Goal: Information Seeking & Learning: Learn about a topic

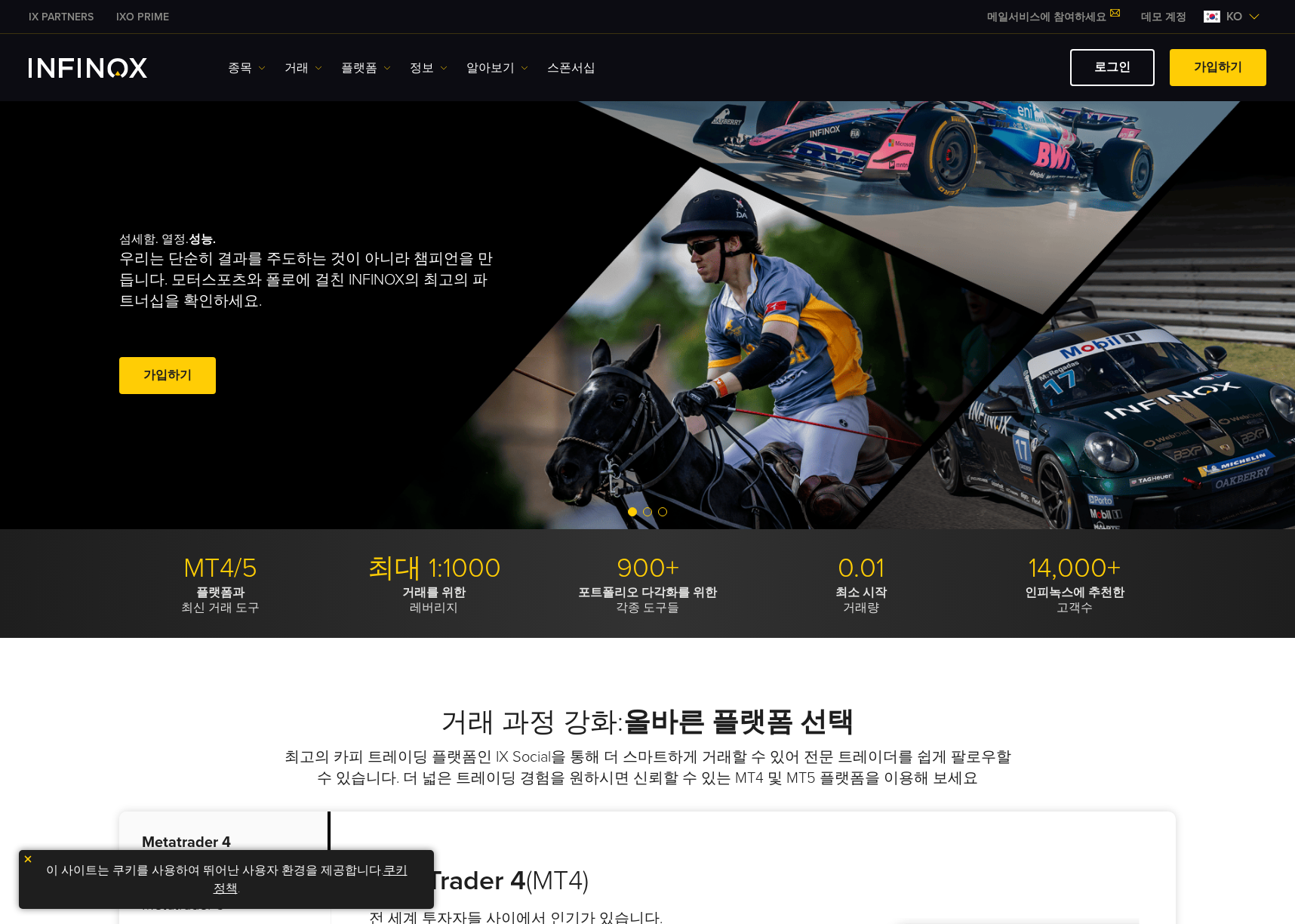
click at [226, 63] on div "종목 종목 상품 정보 거래 데모" at bounding box center [647, 68] width 1238 height 37
click at [242, 67] on link "종목" at bounding box center [247, 69] width 38 height 19
click at [264, 107] on link "종목" at bounding box center [269, 115] width 82 height 32
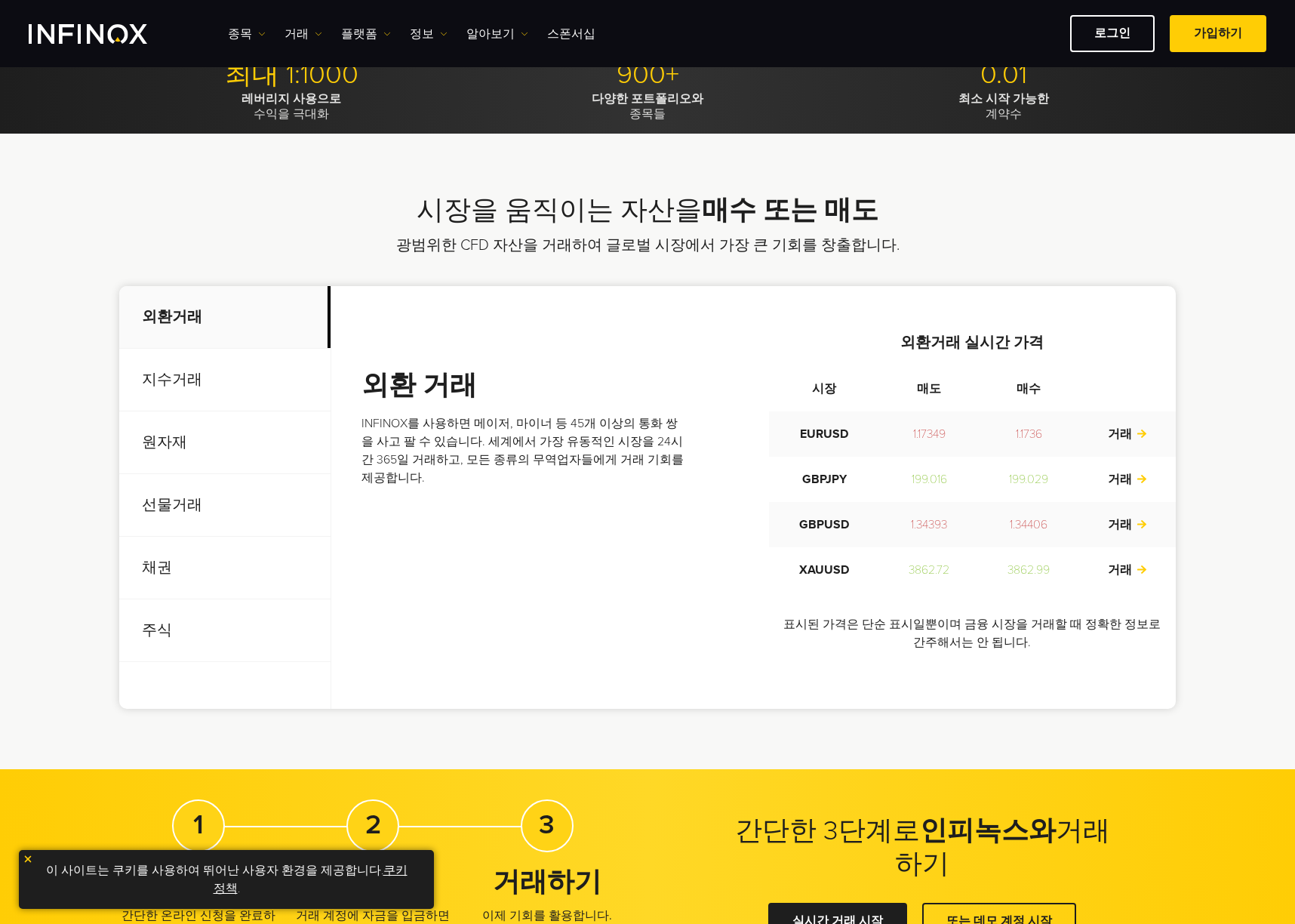
click at [197, 455] on p "원자재" at bounding box center [225, 443] width 211 height 63
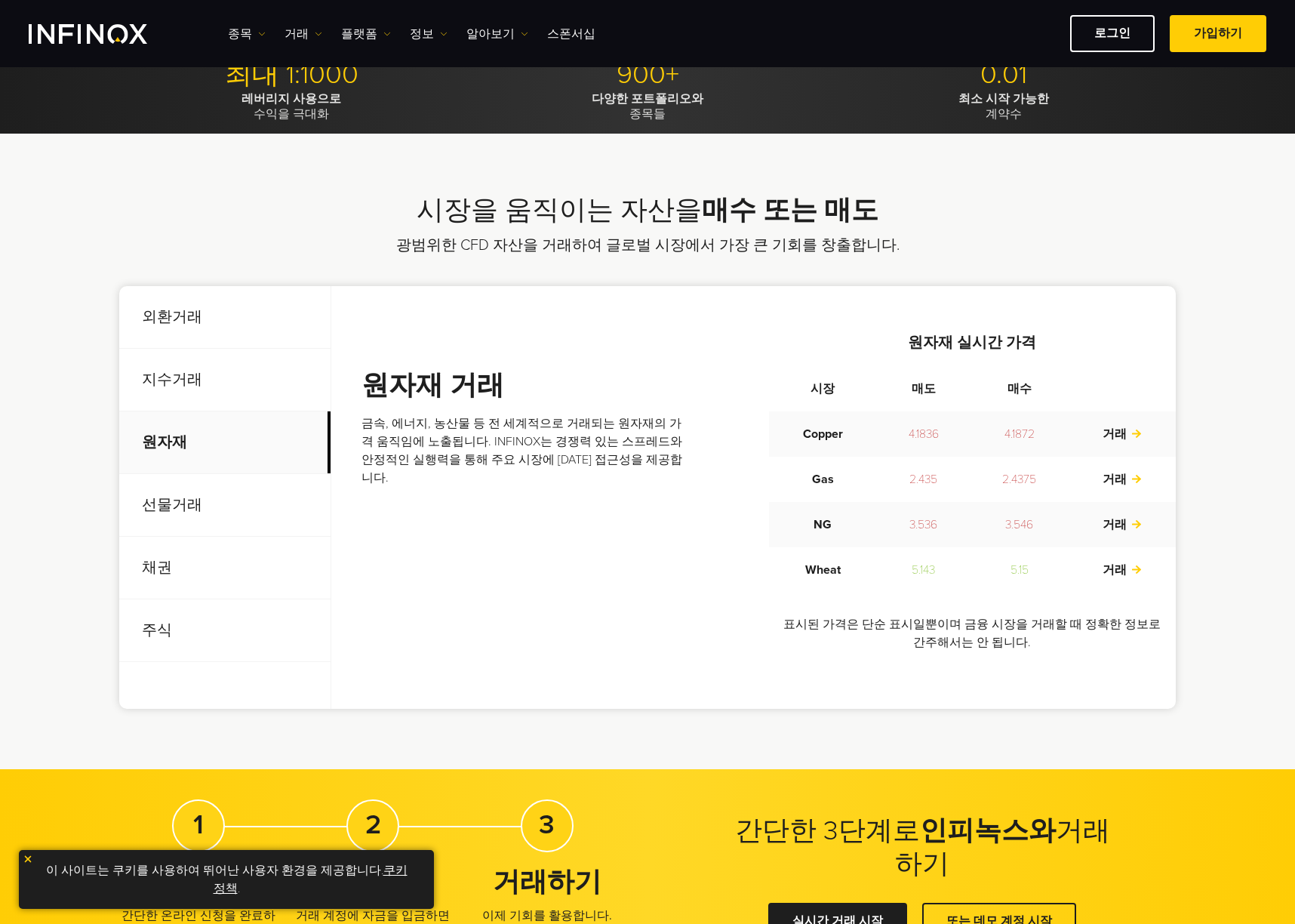
click at [200, 366] on p "지수거래" at bounding box center [225, 380] width 211 height 63
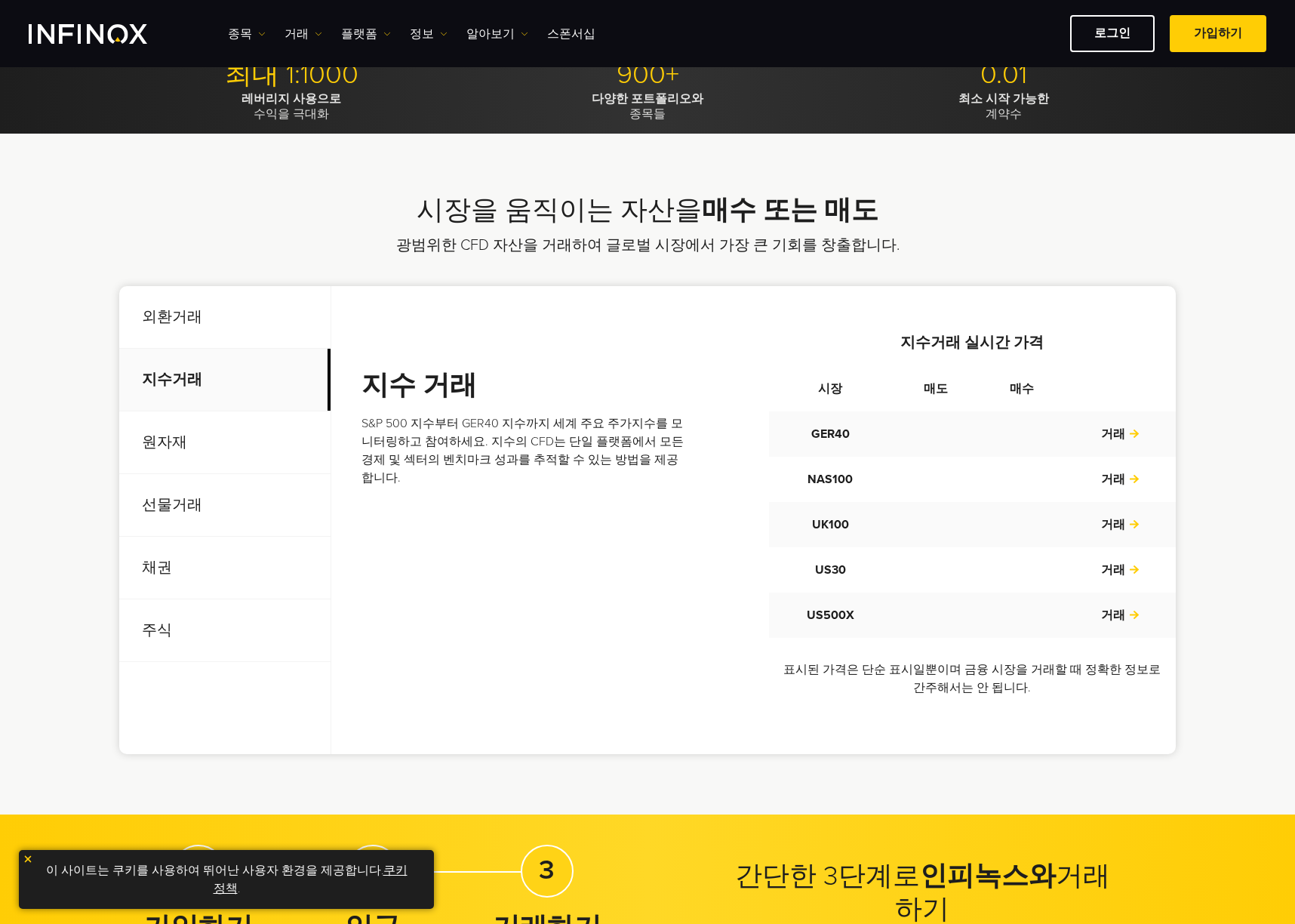
click at [202, 479] on p "선물거래" at bounding box center [225, 505] width 211 height 63
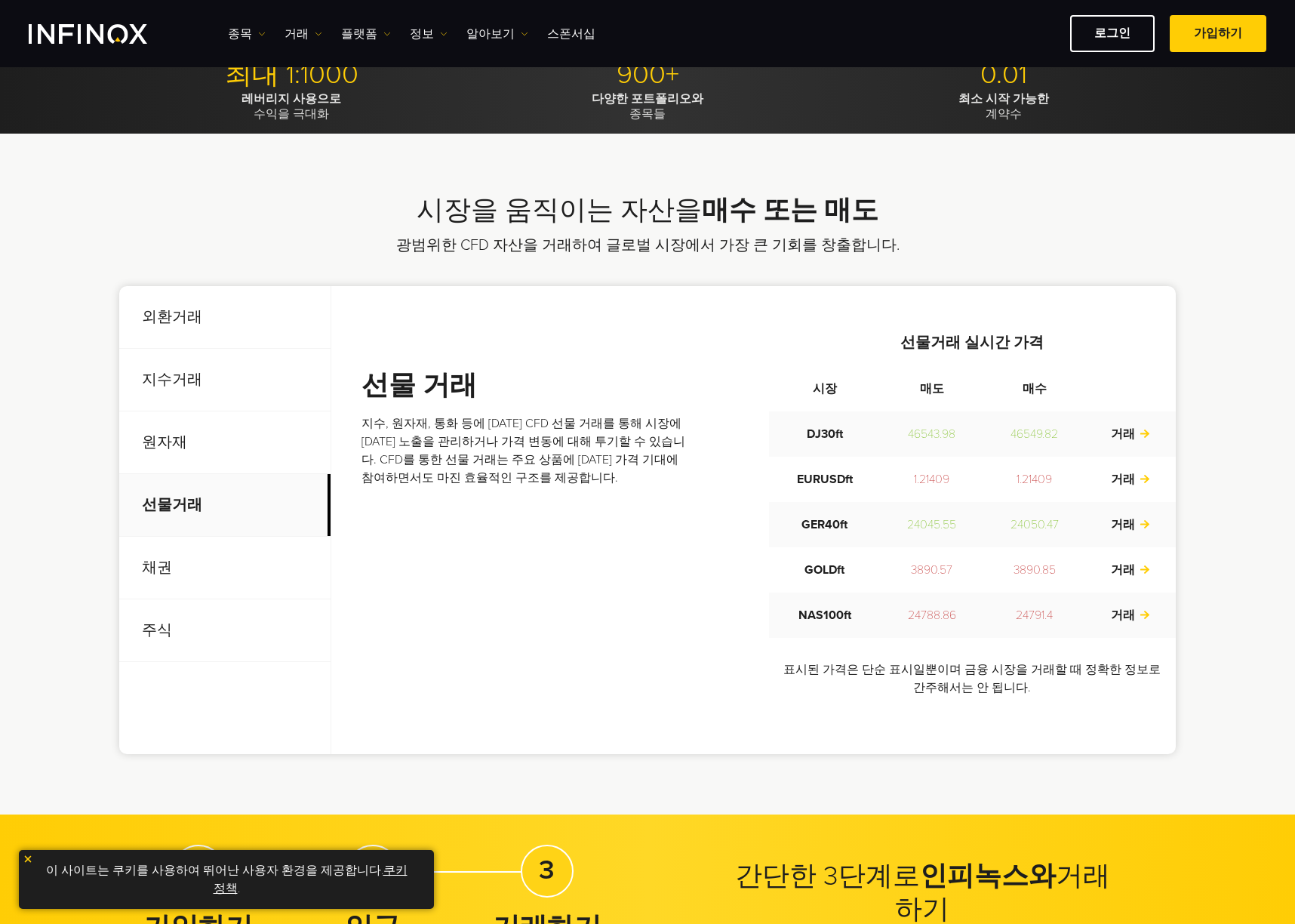
click at [199, 399] on p "지수거래" at bounding box center [225, 380] width 211 height 63
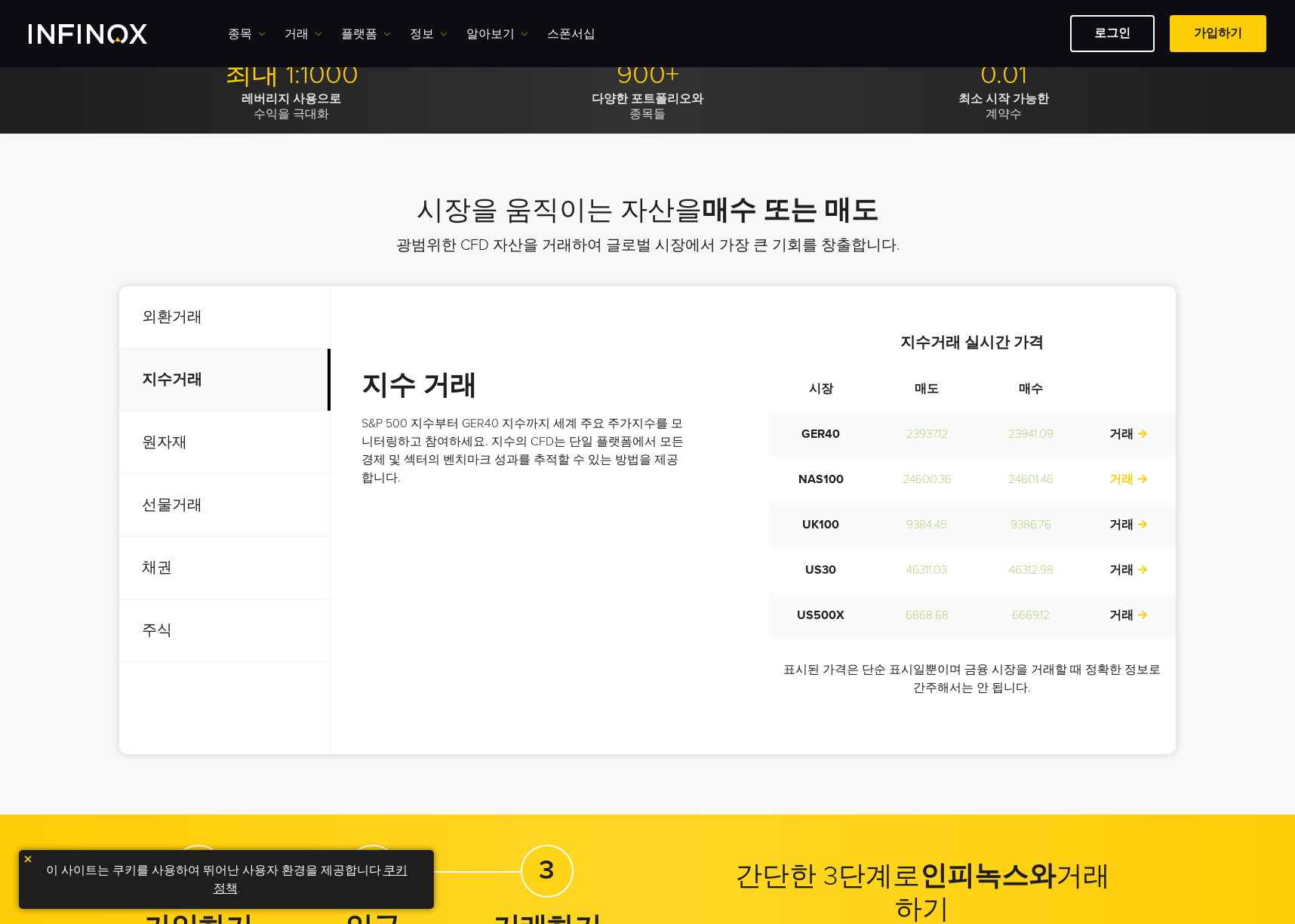
click at [1134, 472] on link "거래" at bounding box center [1129, 479] width 39 height 15
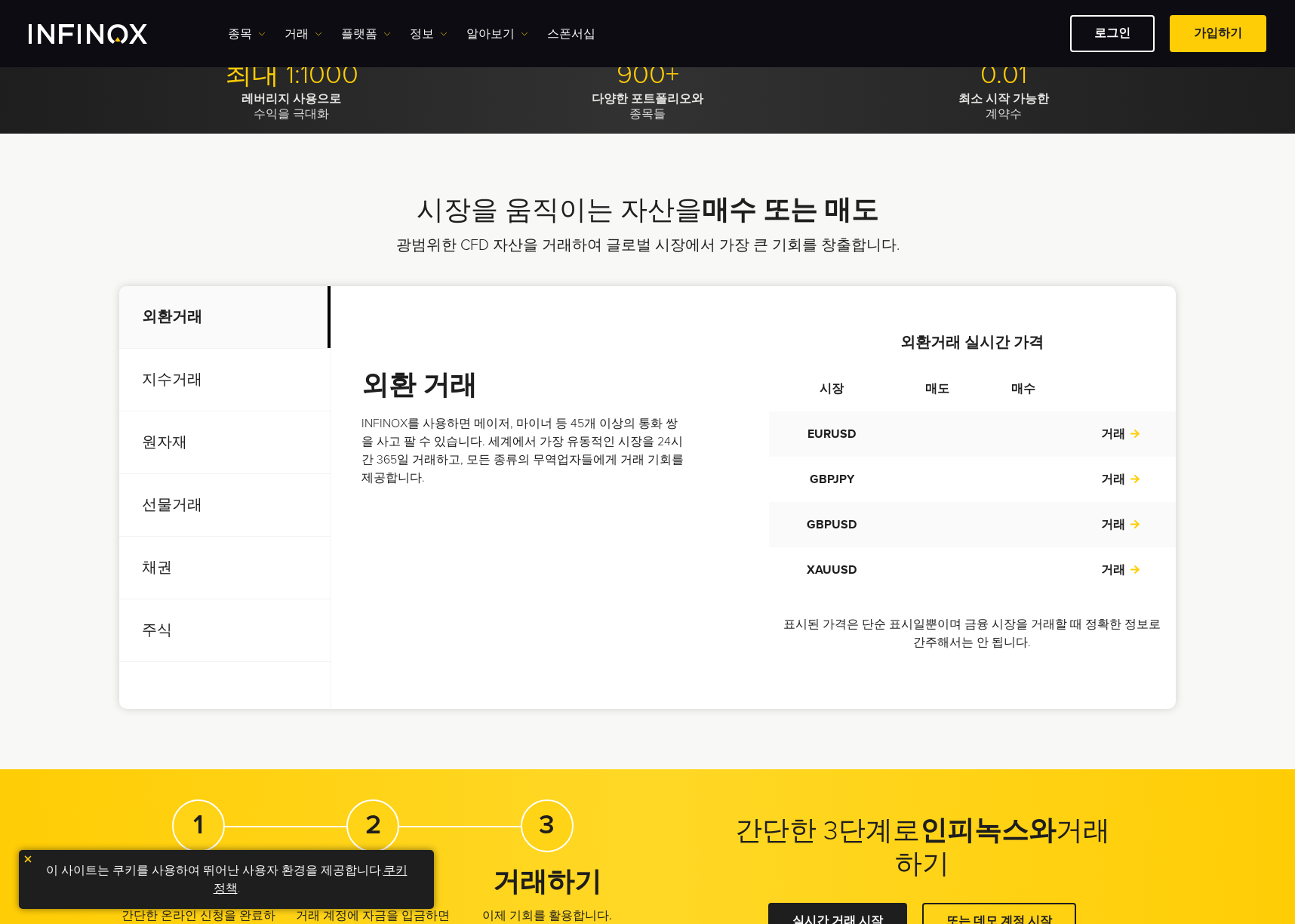
click at [193, 455] on p "원자재" at bounding box center [225, 443] width 211 height 63
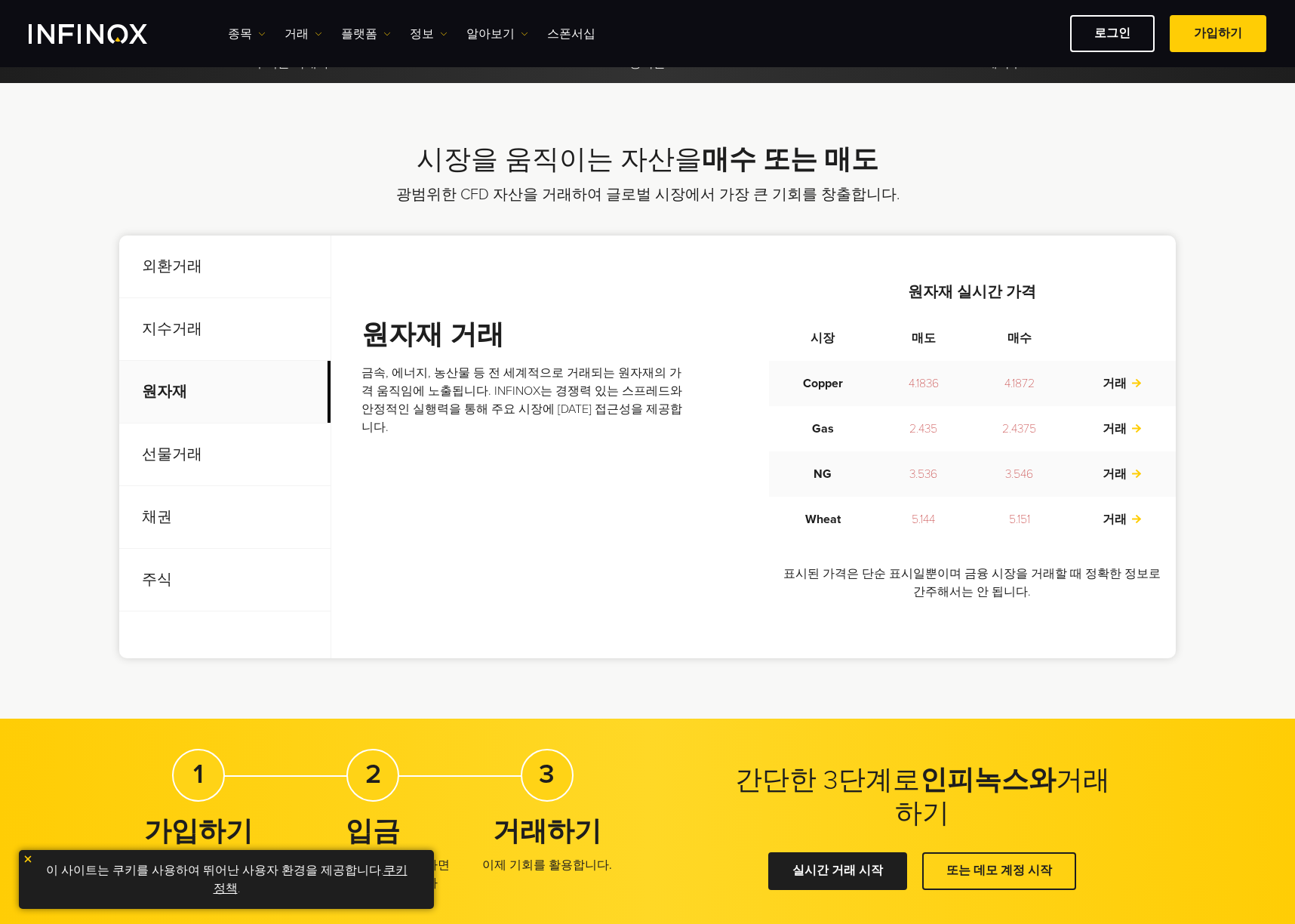
scroll to position [402, 0]
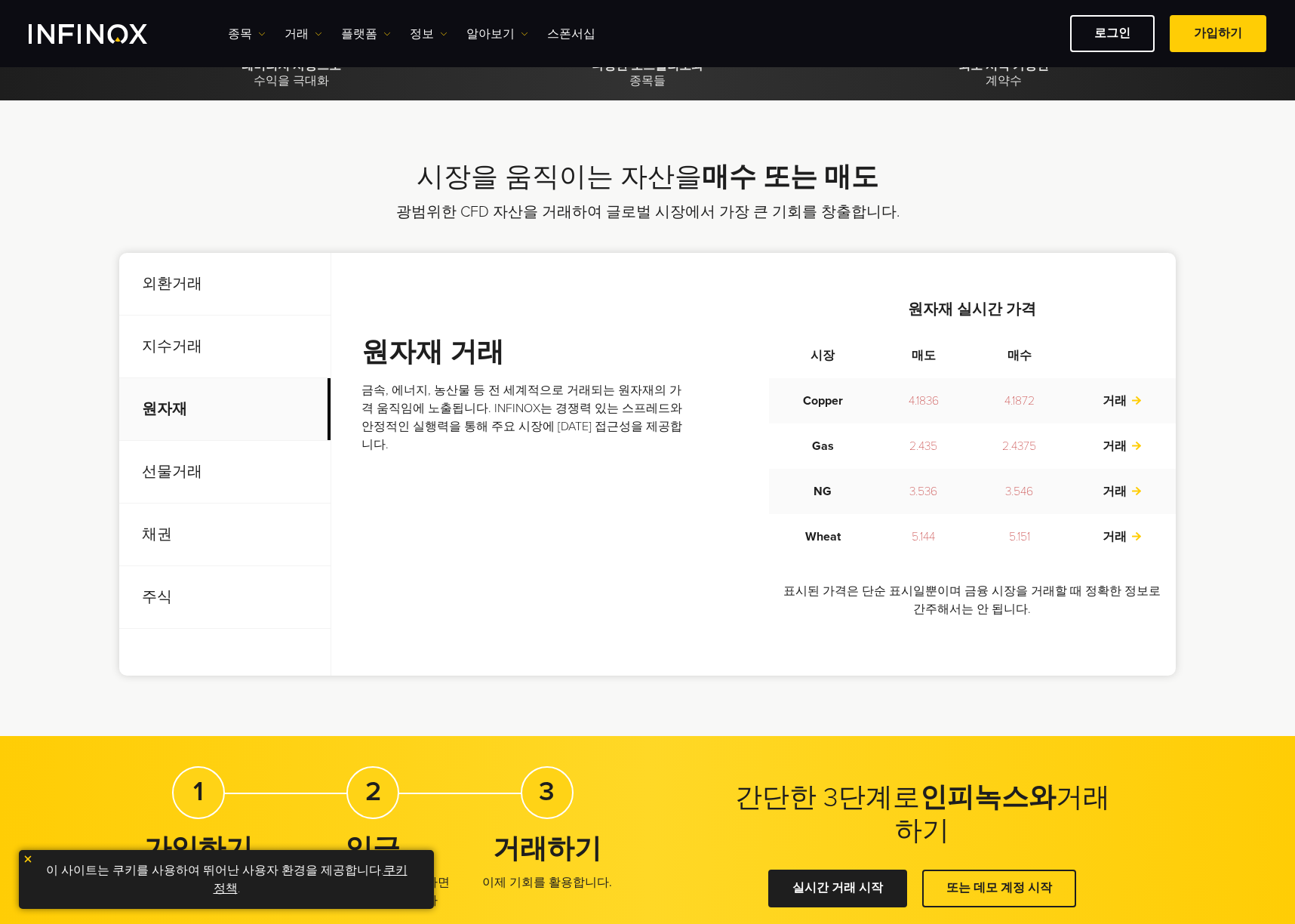
click at [205, 466] on p "선물거래" at bounding box center [225, 473] width 211 height 63
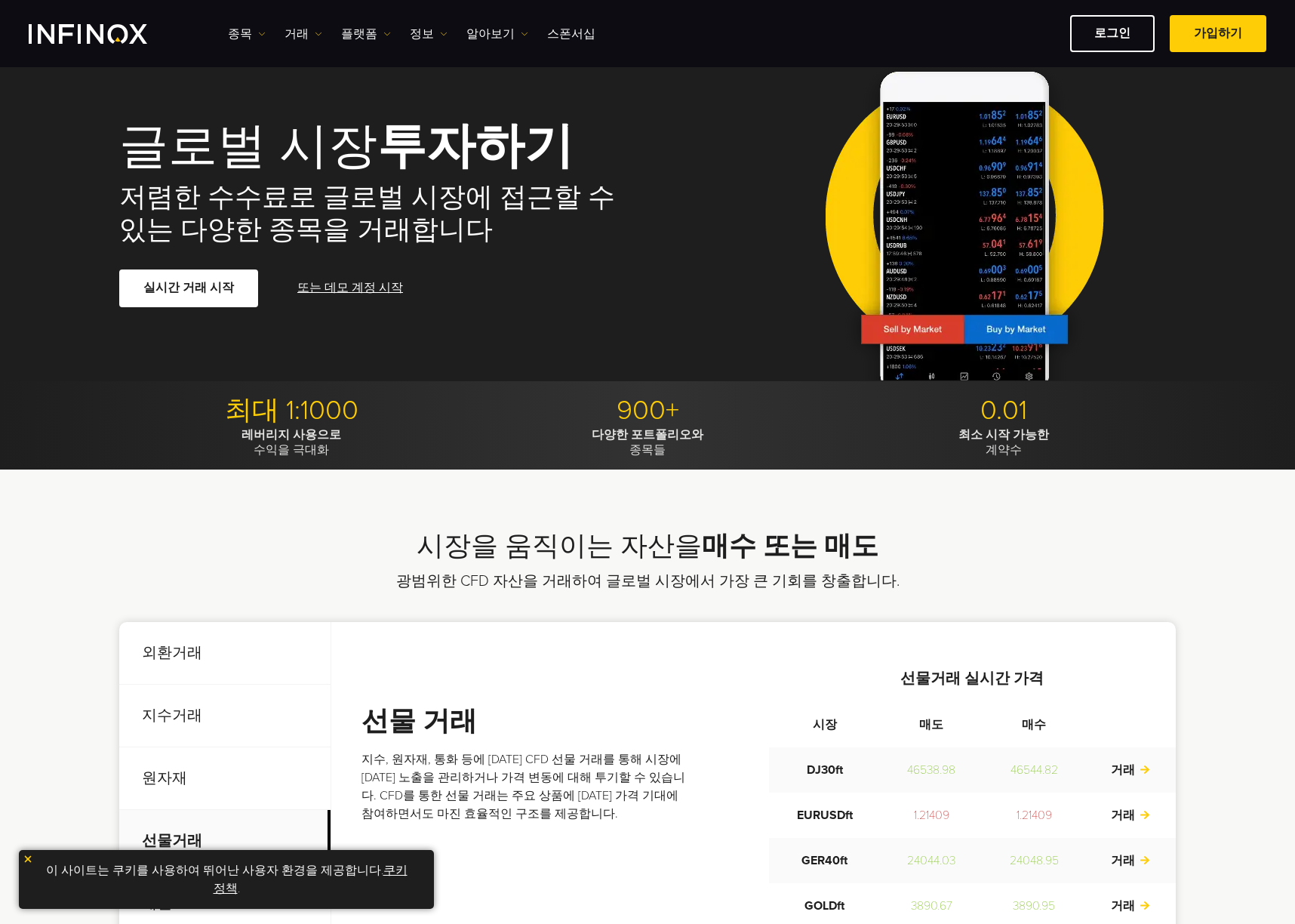
scroll to position [0, 0]
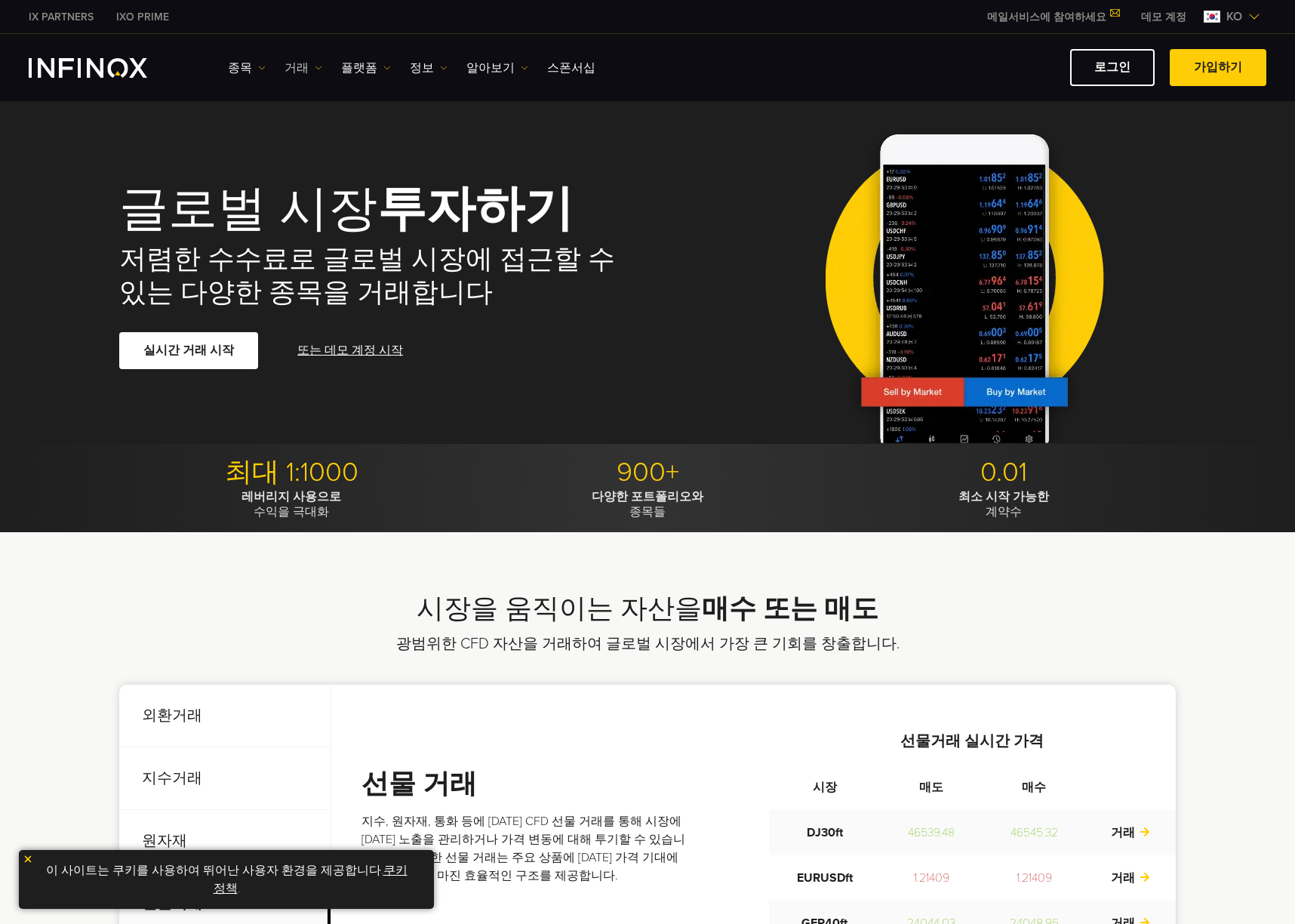
click at [301, 67] on link "거래" at bounding box center [303, 69] width 38 height 19
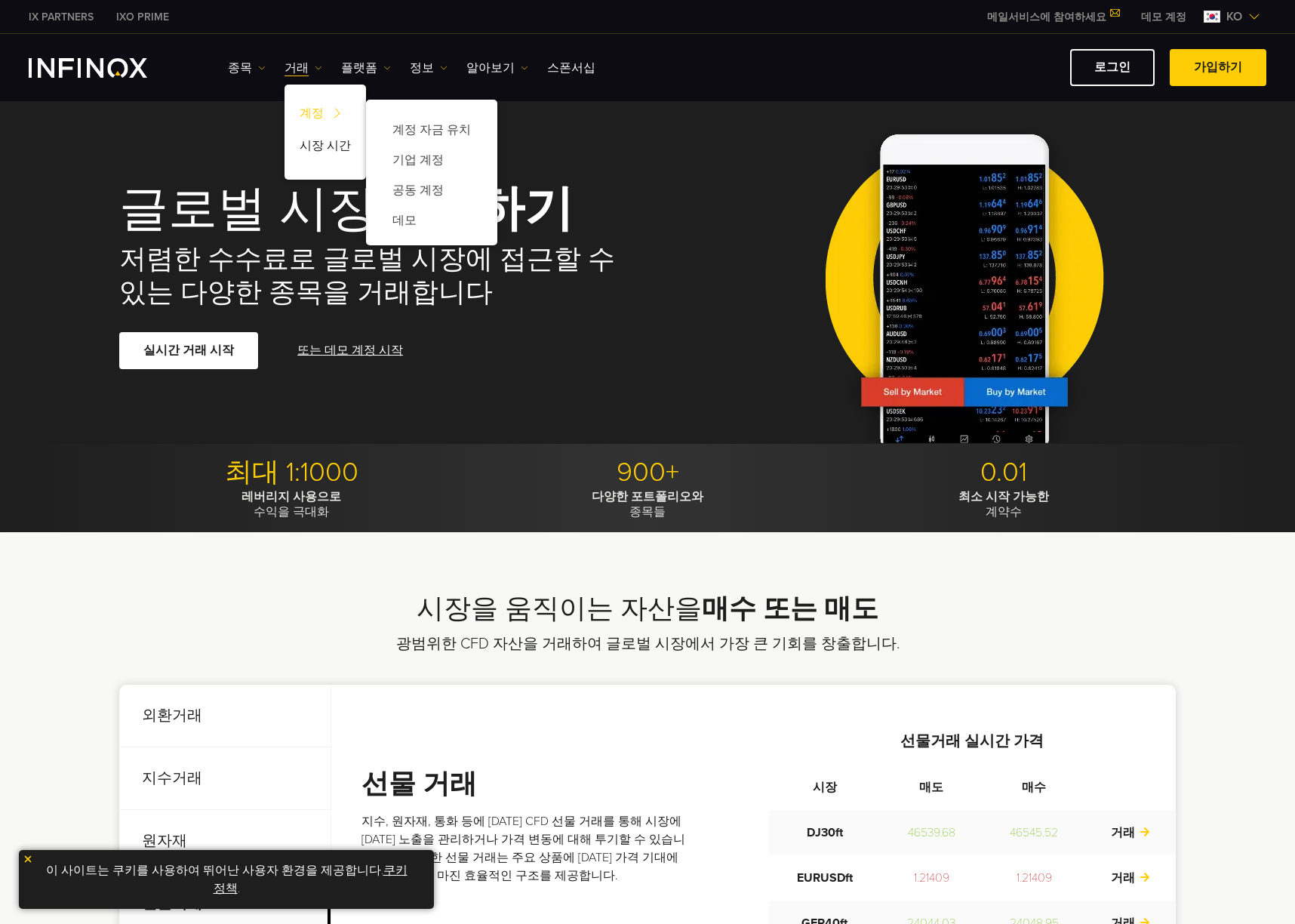
click at [323, 105] on link "계정" at bounding box center [325, 115] width 82 height 32
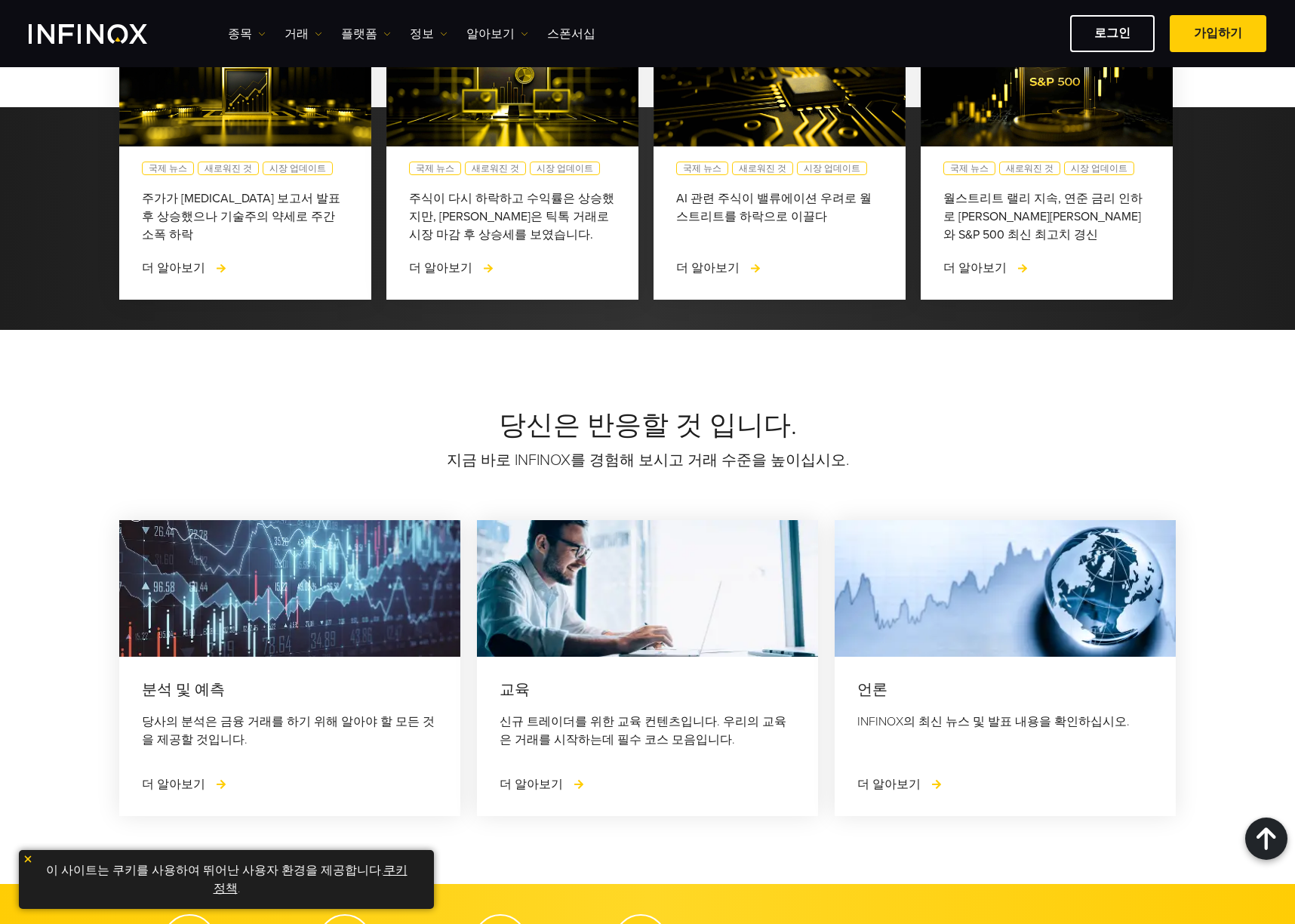
scroll to position [2012, 0]
